Goal: Book appointment/travel/reservation

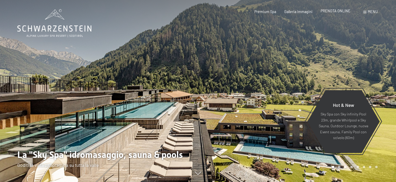
click at [332, 9] on span "PRENOTA ONLINE" at bounding box center [336, 11] width 30 height 4
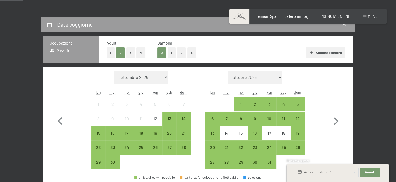
scroll to position [105, 0]
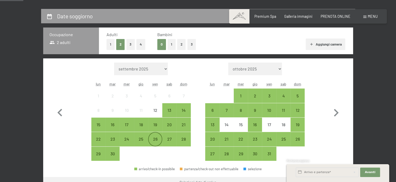
click at [155, 137] on div "26" at bounding box center [155, 143] width 13 height 13
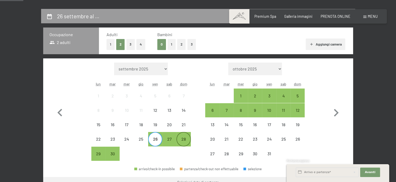
click at [187, 140] on div "28" at bounding box center [183, 143] width 13 height 13
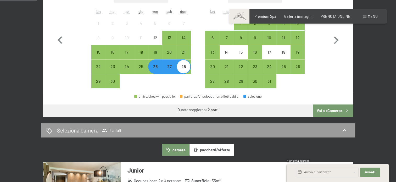
scroll to position [183, 0]
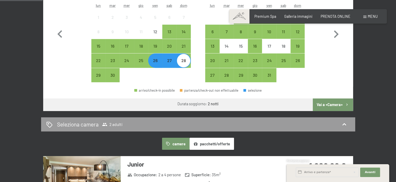
click at [330, 102] on button "Vai a «Camera»" at bounding box center [333, 104] width 40 height 13
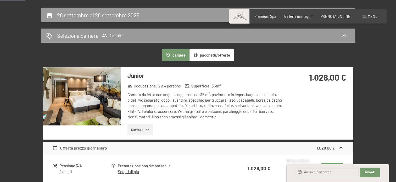
scroll to position [87, 0]
